Goal: Information Seeking & Learning: Learn about a topic

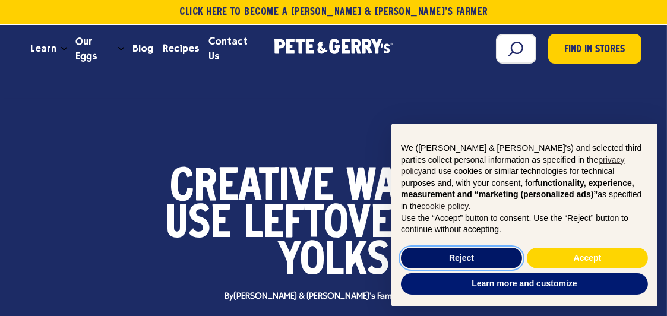
click at [486, 262] on button "Reject" at bounding box center [461, 258] width 121 height 21
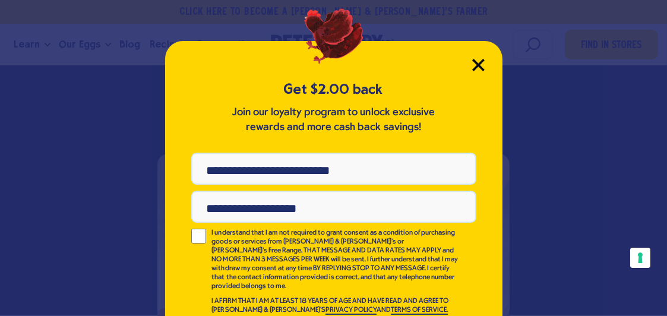
click at [472, 71] on icon "Close Modal" at bounding box center [478, 65] width 12 height 12
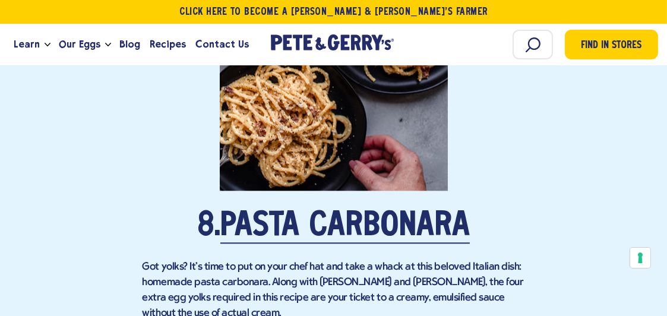
scroll to position [3980, 0]
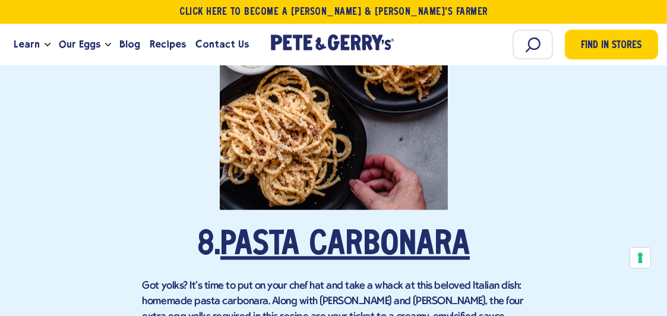
click at [378, 229] on link "Pasta Carbonara" at bounding box center [344, 245] width 249 height 33
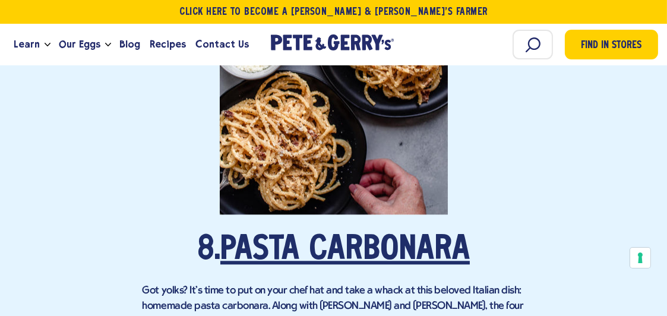
scroll to position [3920, 0]
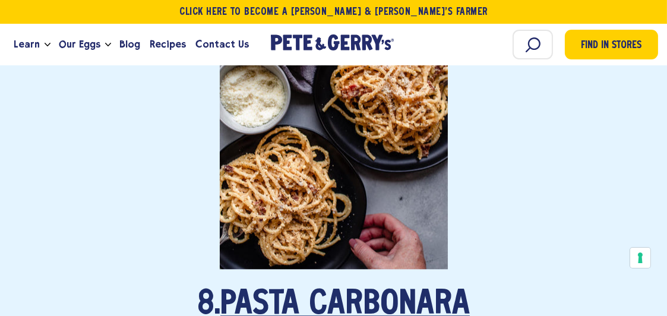
click at [257, 289] on link "Pasta Carbonara" at bounding box center [344, 305] width 249 height 33
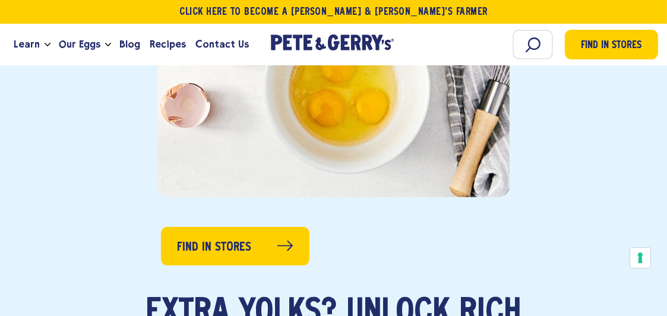
scroll to position [475, 0]
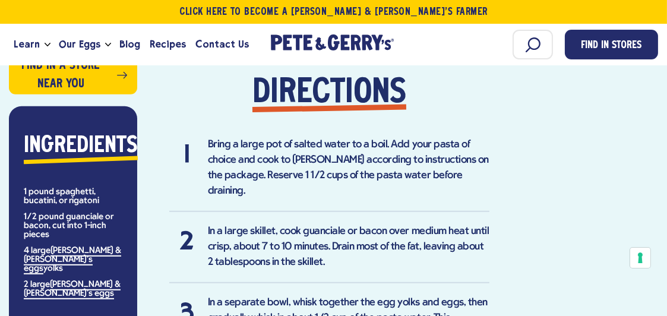
scroll to position [891, 0]
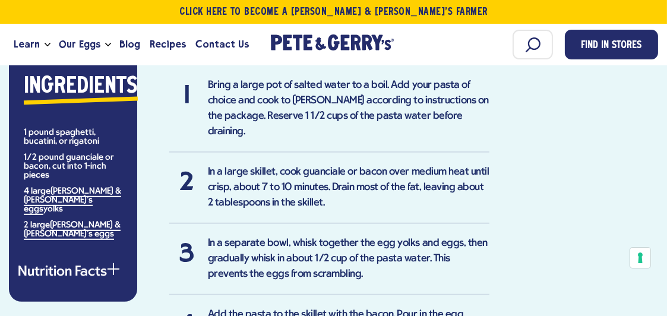
click at [0, 0] on link "Pete & Gerry's eggs" at bounding box center [0, 0] width 0 height 0
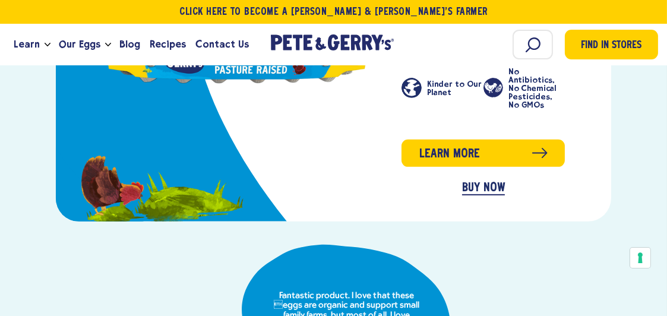
scroll to position [416, 0]
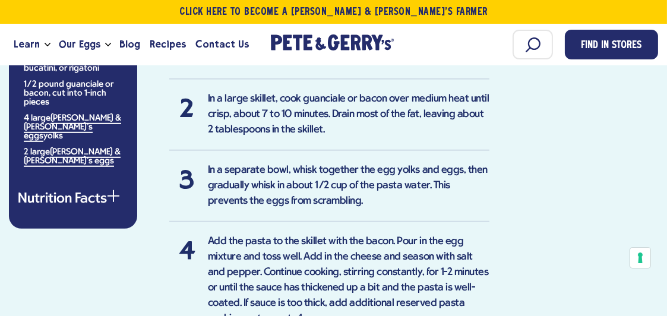
scroll to position [1010, 0]
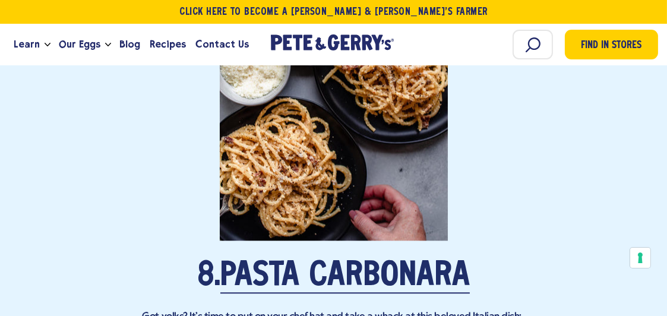
scroll to position [3980, 0]
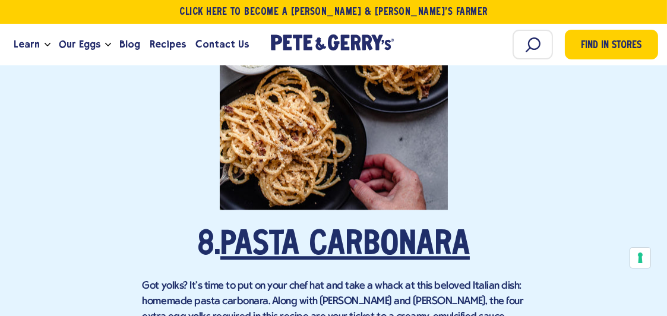
click at [279, 229] on link "Pasta Carbonara" at bounding box center [344, 245] width 249 height 33
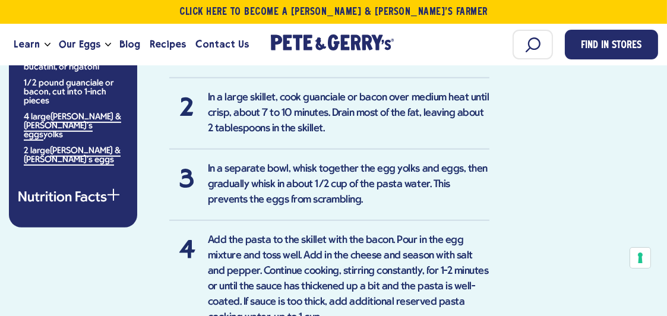
scroll to position [950, 0]
